Goal: Find specific page/section: Find specific page/section

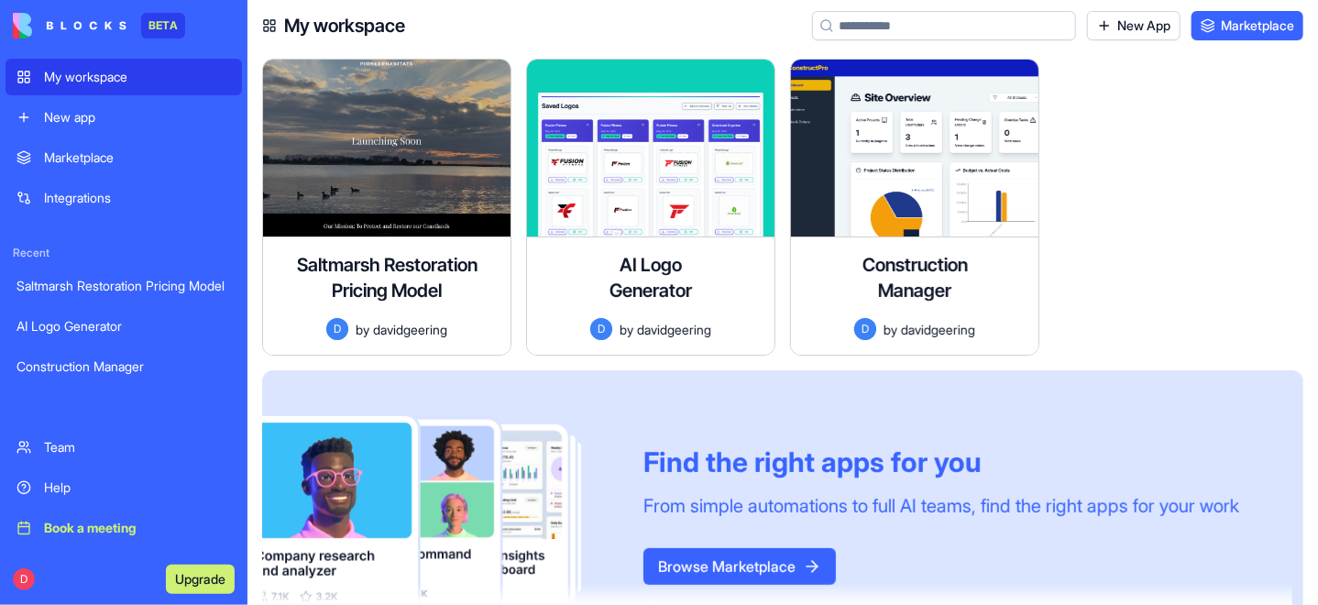
click at [122, 289] on div "Saltmarsh Restoration Pricing Model" at bounding box center [123, 286] width 214 height 18
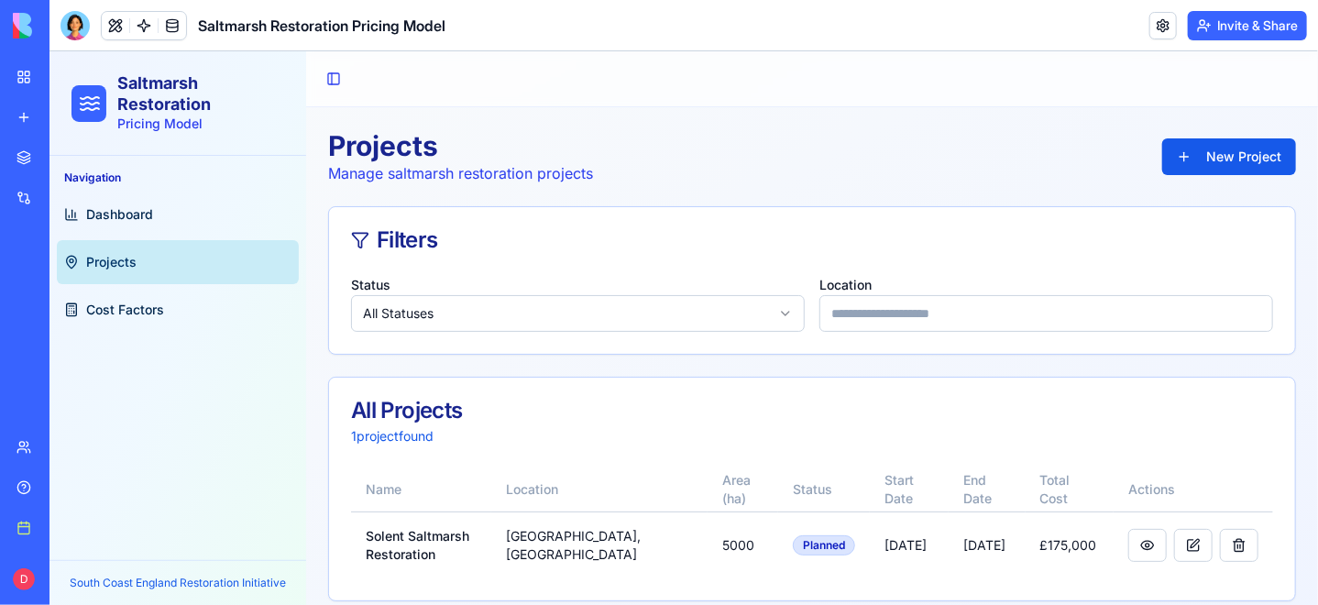
scroll to position [17, 0]
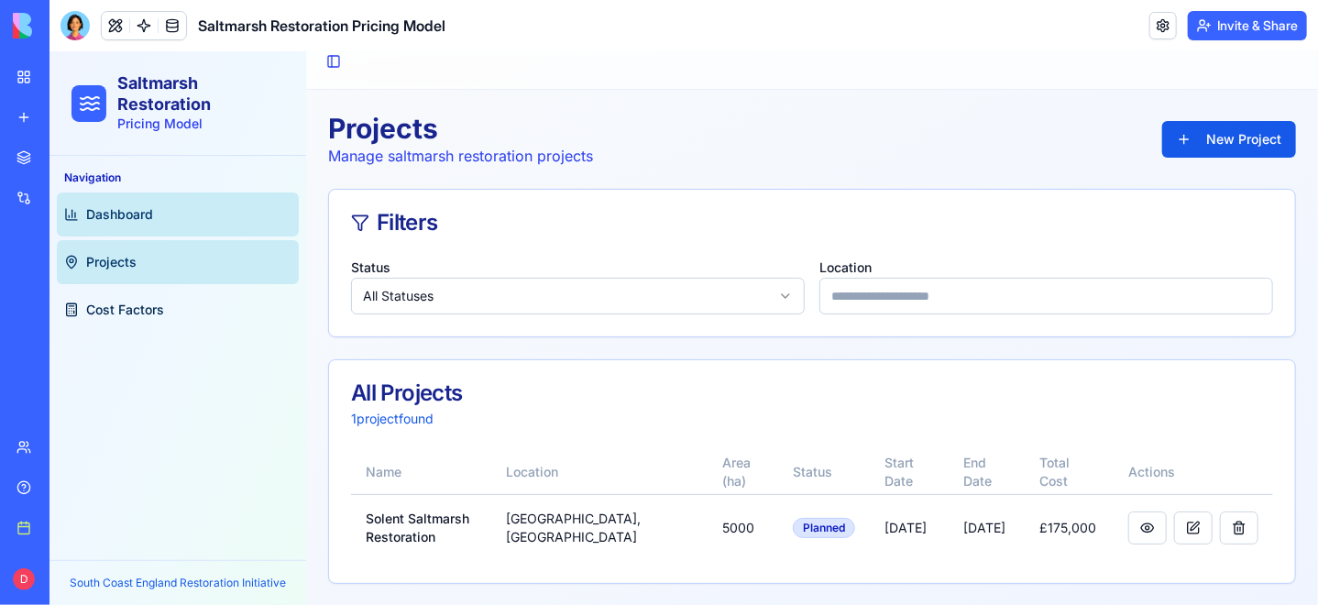
click at [106, 219] on span "Dashboard" at bounding box center [118, 213] width 67 height 18
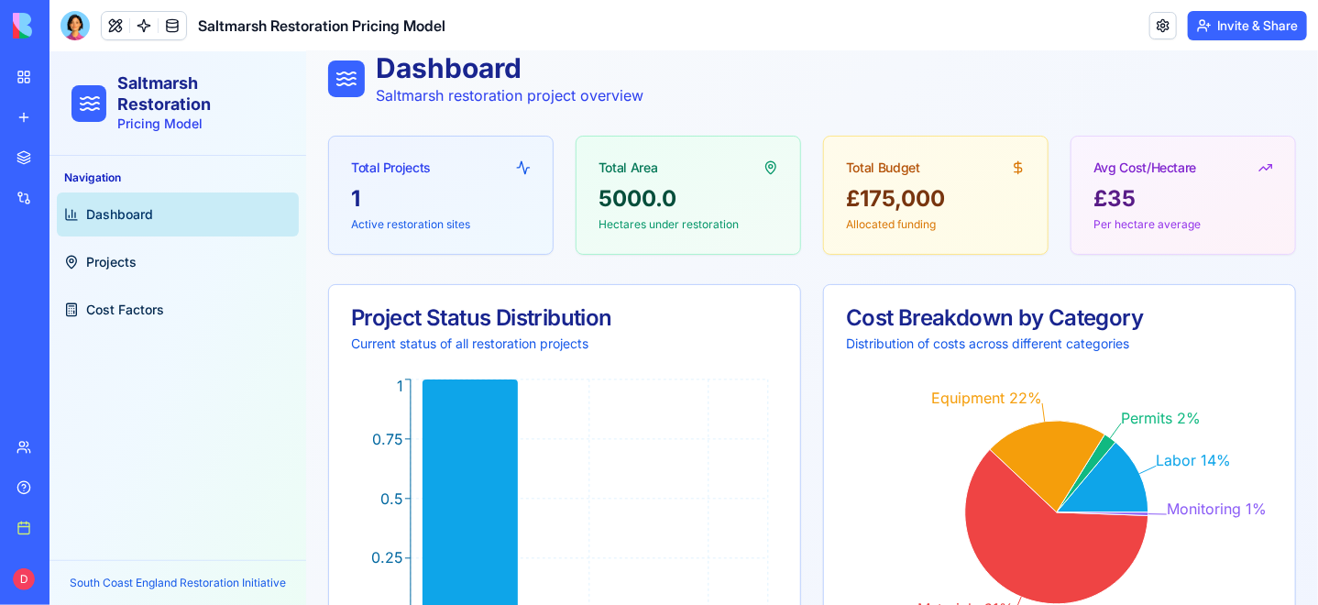
scroll to position [109, 0]
